Goal: Task Accomplishment & Management: Manage account settings

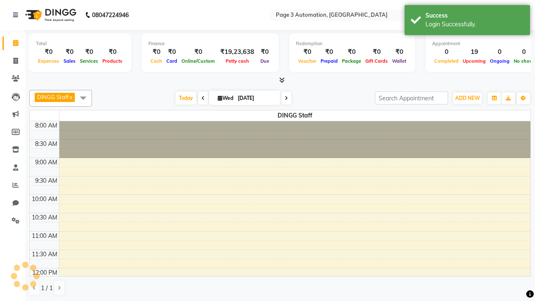
select select "en"
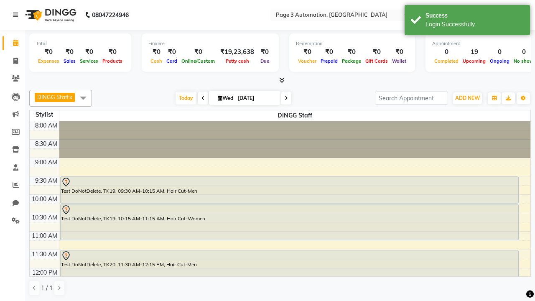
click at [17, 15] on icon at bounding box center [15, 15] width 5 height 6
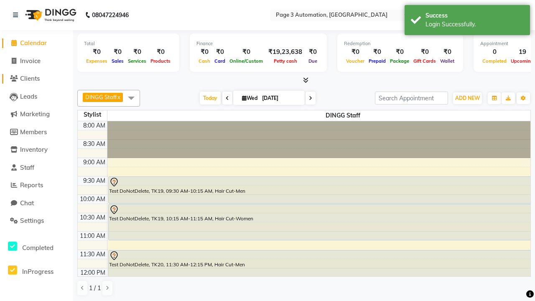
click at [36, 79] on span "Clients" at bounding box center [30, 78] width 20 height 8
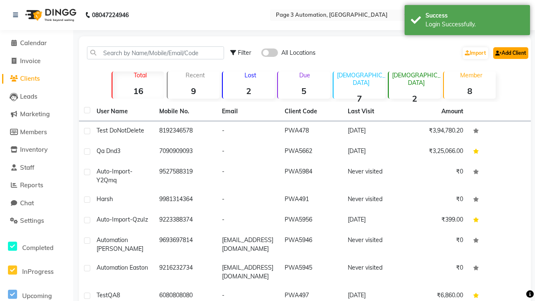
click at [510, 53] on link "Add Client" at bounding box center [510, 53] width 35 height 12
select select "22"
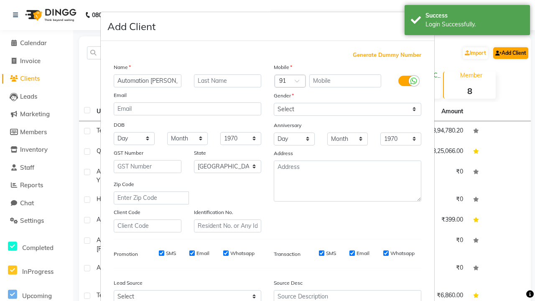
type input "Automation [PERSON_NAME]"
type input "9447854894"
type input "[EMAIL_ADDRESS][DOMAIN_NAME]"
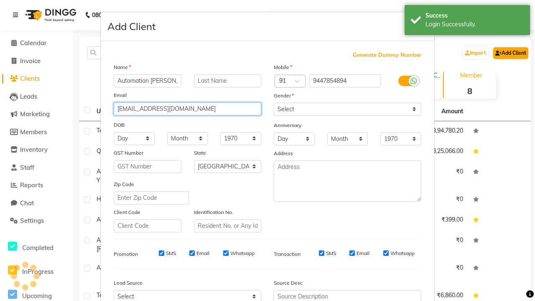
select select "[DEMOGRAPHIC_DATA]"
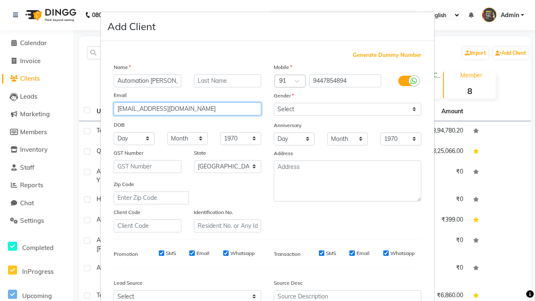
type input "[EMAIL_ADDRESS][DOMAIN_NAME]"
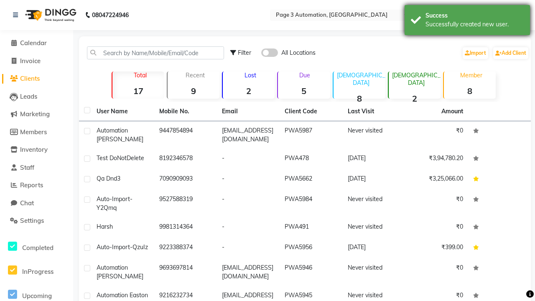
click at [467, 21] on div "Successfully created new user." at bounding box center [475, 24] width 98 height 9
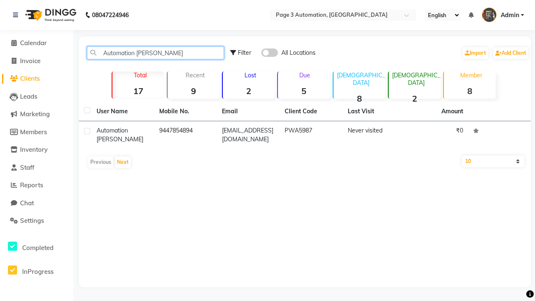
type input "Automation [PERSON_NAME]"
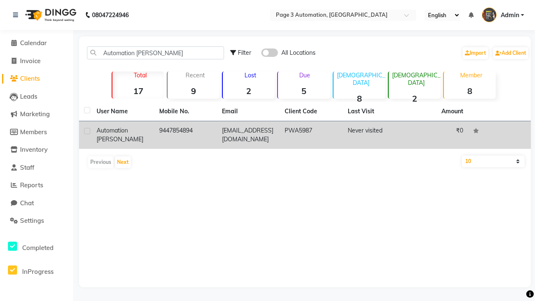
click at [305, 135] on td "PWA5987" at bounding box center [311, 135] width 63 height 28
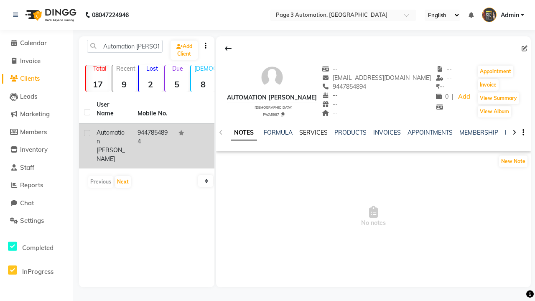
click at [244, 133] on link "NOTES" at bounding box center [244, 132] width 26 height 15
click at [314, 133] on link "SERVICES" at bounding box center [313, 133] width 28 height 8
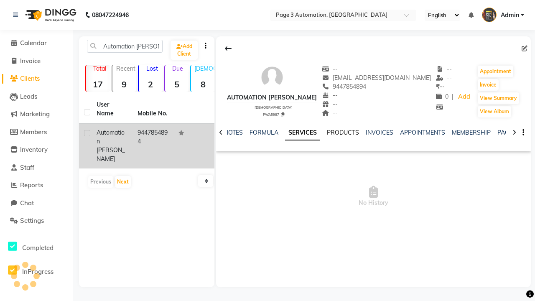
click at [343, 133] on link "PRODUCTS" at bounding box center [343, 133] width 32 height 8
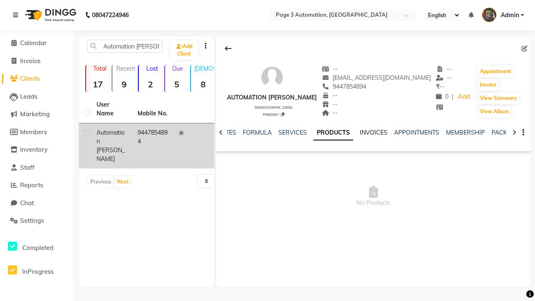
click at [374, 133] on link "INVOICES" at bounding box center [374, 133] width 28 height 8
click at [387, 133] on link "APPOINTMENTS" at bounding box center [409, 133] width 45 height 8
click at [274, 133] on link "MEMBERSHIP" at bounding box center [293, 133] width 39 height 8
click at [265, 133] on link "PACKAGES" at bounding box center [280, 133] width 31 height 8
click at [304, 133] on link "VOUCHERS" at bounding box center [303, 133] width 33 height 8
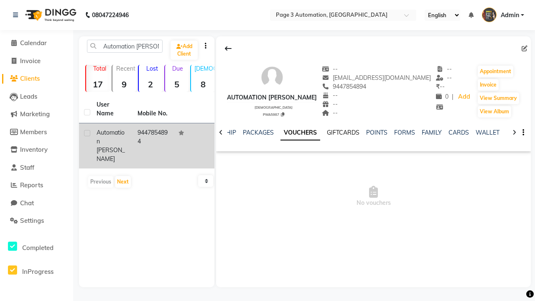
click at [343, 133] on link "GIFTCARDS" at bounding box center [343, 133] width 33 height 8
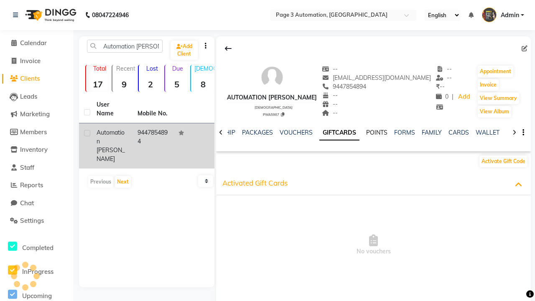
click at [377, 133] on link "POINTS" at bounding box center [376, 133] width 21 height 8
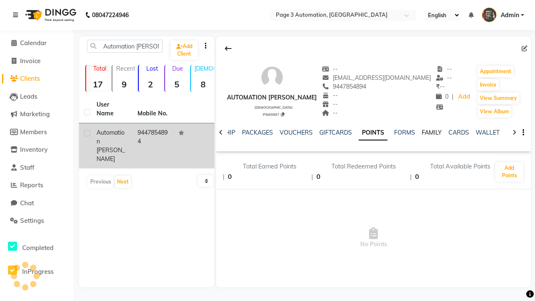
click at [432, 133] on link "FAMILY" at bounding box center [432, 133] width 20 height 8
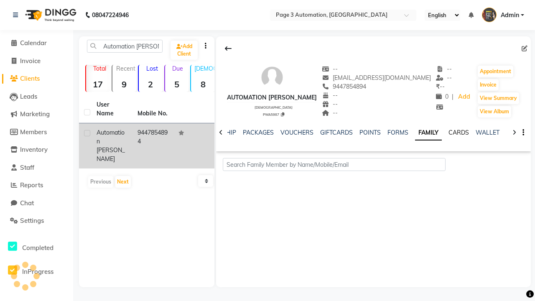
click at [459, 133] on link "CARDS" at bounding box center [459, 133] width 20 height 8
click at [487, 133] on link "WALLET" at bounding box center [488, 133] width 24 height 8
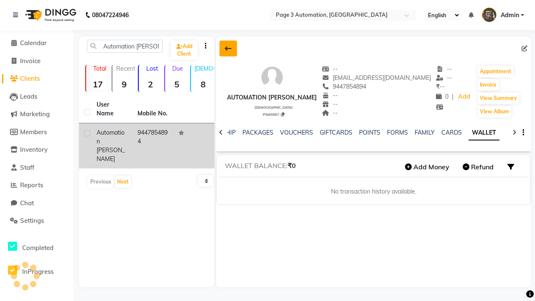
click at [228, 48] on icon at bounding box center [228, 48] width 7 height 7
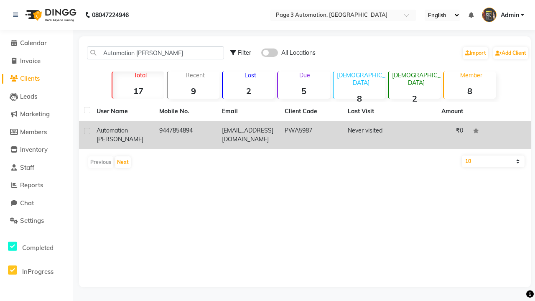
click at [87, 131] on label at bounding box center [87, 131] width 6 height 6
click at [87, 131] on input "checkbox" at bounding box center [86, 131] width 5 height 5
checkbox input "true"
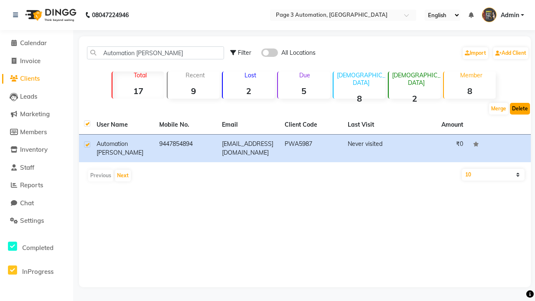
click at [520, 109] on button "Delete" at bounding box center [520, 109] width 20 height 12
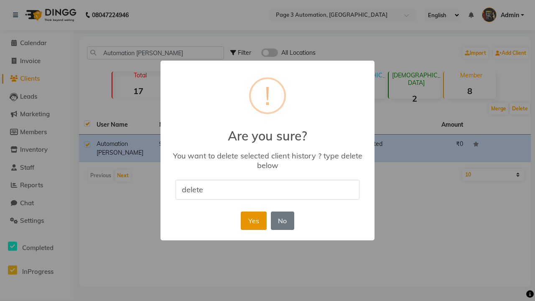
type input "delete"
click at [253, 220] on button "Yes" at bounding box center [254, 221] width 26 height 18
